Goal: Entertainment & Leisure: Consume media (video, audio)

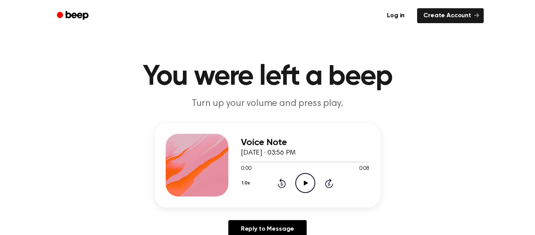
click at [295, 178] on icon "Play Audio" at bounding box center [305, 183] width 20 height 20
click at [302, 182] on icon "Play Audio" at bounding box center [305, 183] width 20 height 20
click at [302, 182] on icon "Pause Audio" at bounding box center [305, 183] width 20 height 20
drag, startPoint x: 278, startPoint y: 161, endPoint x: 226, endPoint y: 168, distance: 52.5
click at [226, 168] on div "Voice Note [DATE] · 03:56 PM 0:02 0:09 Your browser does not support the [objec…" at bounding box center [268, 165] width 226 height 85
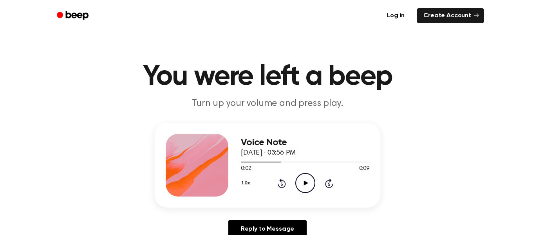
click at [313, 184] on icon "Play Audio" at bounding box center [305, 183] width 20 height 20
click at [313, 184] on icon "Pause Audio" at bounding box center [305, 183] width 20 height 20
click at [301, 184] on icon "Play Audio" at bounding box center [305, 183] width 20 height 20
drag, startPoint x: 365, startPoint y: 162, endPoint x: 299, endPoint y: 166, distance: 65.9
click at [299, 166] on div "0:09 0:09 Your browser does not support the [object Object] element." at bounding box center [305, 165] width 128 height 14
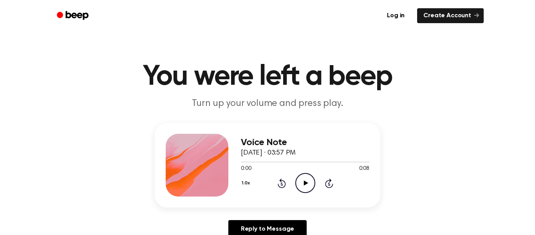
click at [309, 182] on icon "Play Audio" at bounding box center [305, 183] width 20 height 20
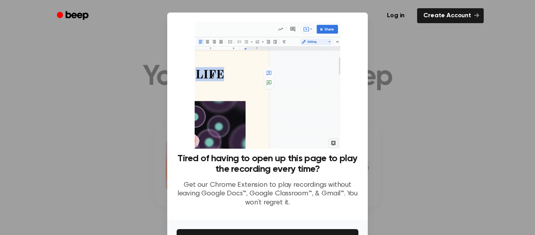
click at [450, 157] on div at bounding box center [267, 117] width 535 height 235
click at [438, 163] on div at bounding box center [267, 117] width 535 height 235
click at [329, 135] on img at bounding box center [267, 85] width 145 height 126
click at [305, 132] on img at bounding box center [267, 85] width 145 height 126
click at [492, 177] on div at bounding box center [267, 117] width 535 height 235
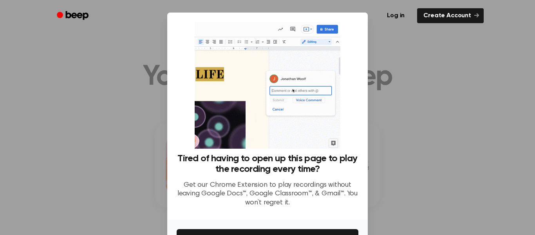
click at [89, 176] on div at bounding box center [267, 117] width 535 height 235
